Goal: Go to known website: Go to known website

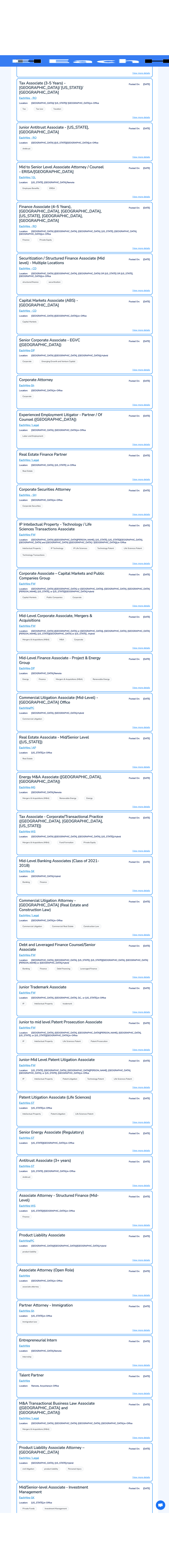
scroll to position [6162, 0]
